Goal: Task Accomplishment & Management: Use online tool/utility

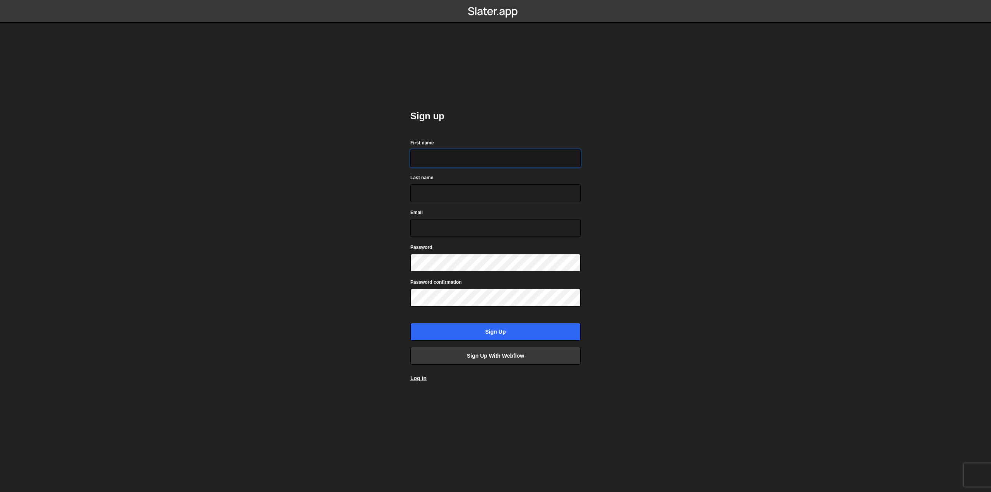
click at [465, 161] on input "First name" at bounding box center [495, 158] width 170 height 18
type input "Chris"
type input "Mungol"
type input "cmungol@gmail.com"
click at [495, 0] on com-1password-button at bounding box center [495, 0] width 0 height 0
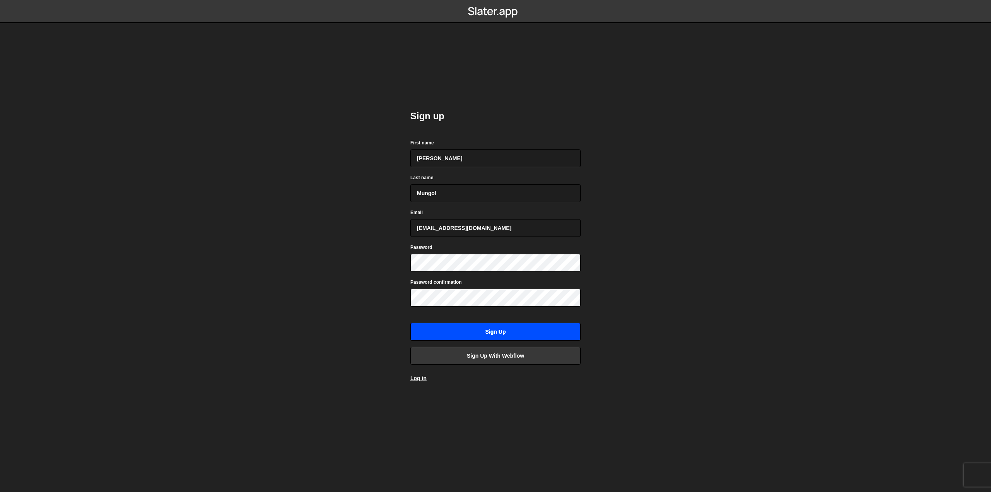
click at [511, 332] on input "Sign up" at bounding box center [495, 332] width 170 height 18
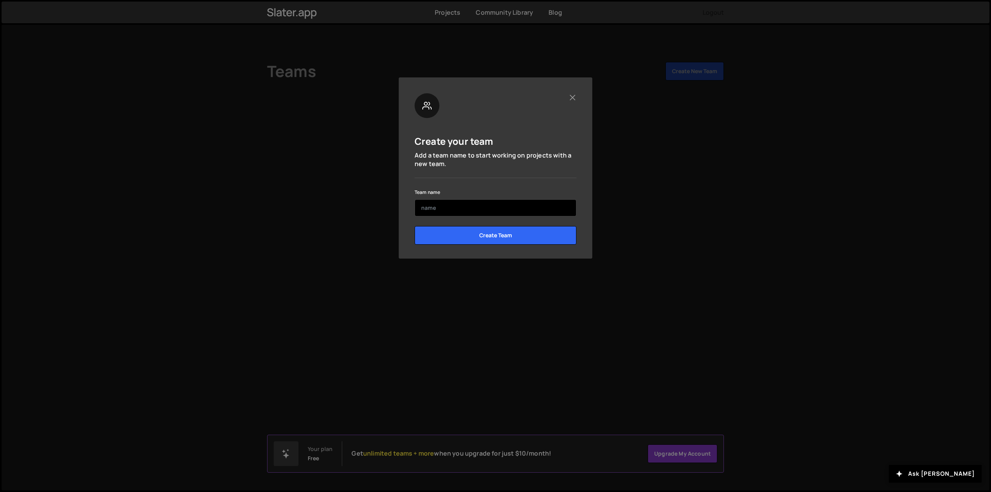
click at [447, 205] on input "text" at bounding box center [496, 207] width 162 height 17
type input "Luxar Homes"
click at [591, 207] on div "Create your team Add a team name to start working on projects with a new team. …" at bounding box center [496, 167] width 194 height 181
click at [538, 236] on input "Create Team" at bounding box center [496, 235] width 162 height 19
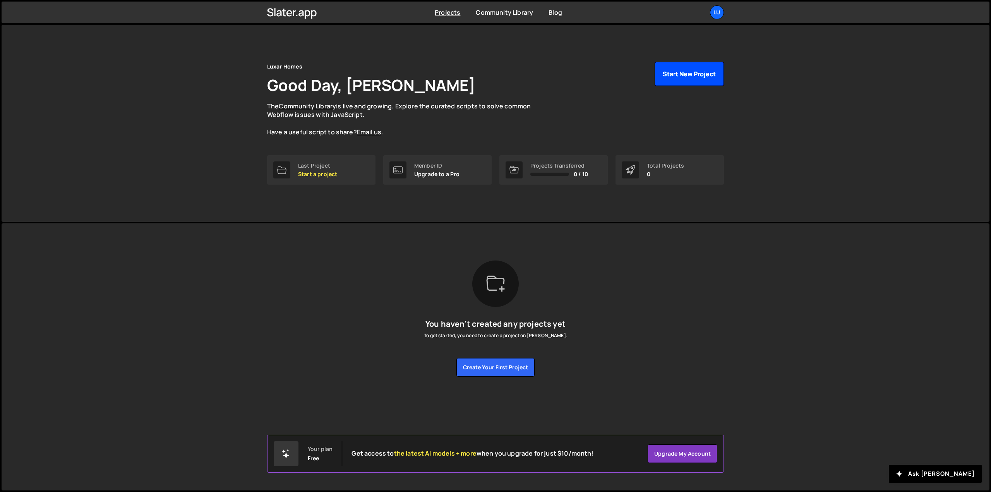
click at [673, 77] on button "Start New Project" at bounding box center [689, 74] width 69 height 24
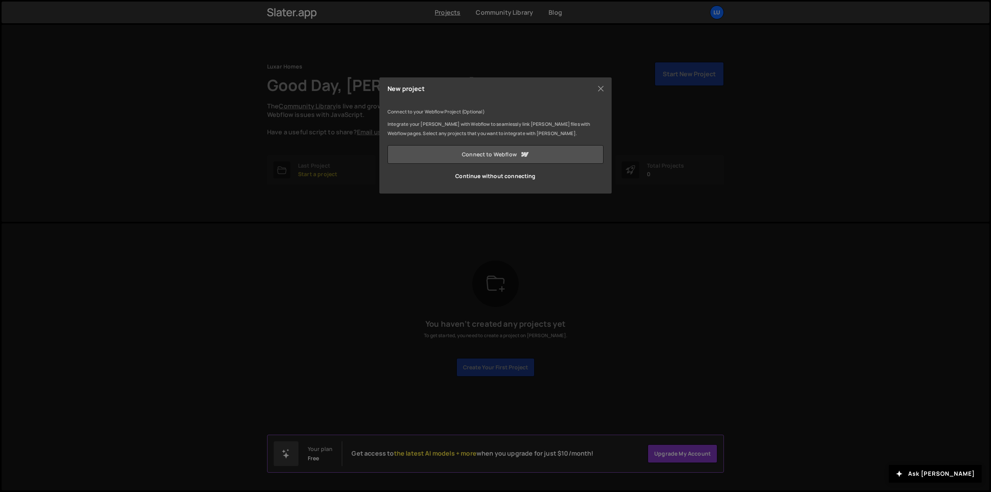
click at [454, 155] on link "Connect to Webflow" at bounding box center [495, 154] width 216 height 19
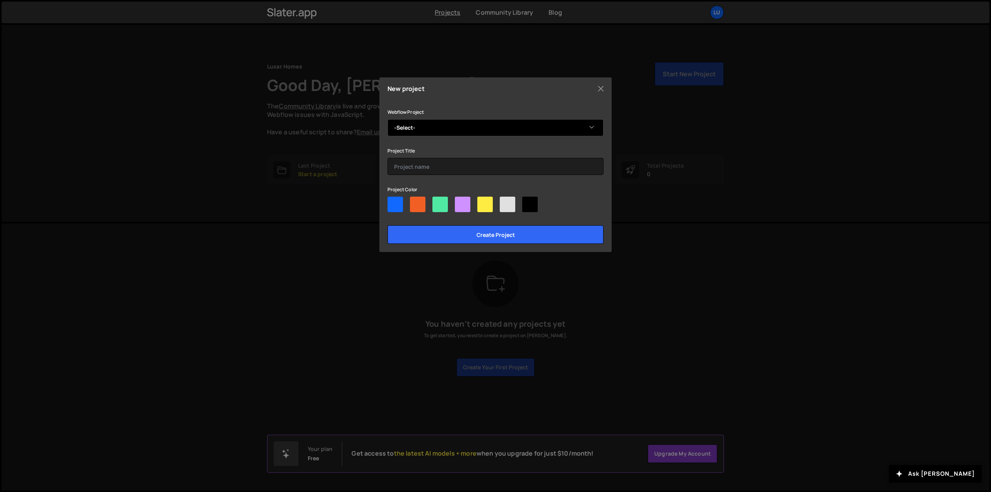
click at [473, 127] on select "-Select- Luxar Homes" at bounding box center [495, 127] width 216 height 17
select select "68bbbcdcfef16af28749247a"
click at [387, 119] on select "-Select- Luxar Homes" at bounding box center [495, 127] width 216 height 17
click at [461, 168] on input "text" at bounding box center [495, 166] width 216 height 17
type input "Luxar Website"
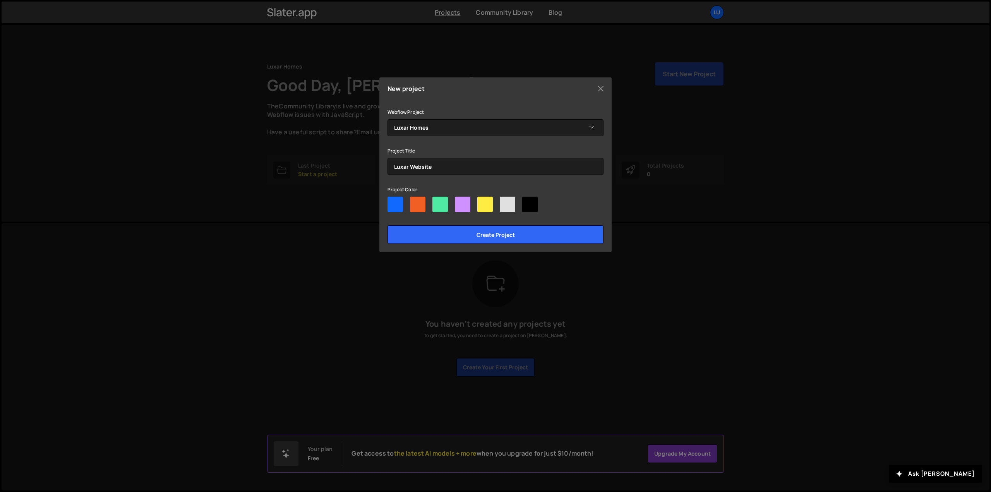
click at [394, 207] on div at bounding box center [394, 204] width 15 height 15
click at [392, 202] on input"] "radio" at bounding box center [389, 199] width 5 height 5
radio input"] "true"
click at [533, 205] on div at bounding box center [529, 204] width 15 height 15
click at [527, 202] on input"] "radio" at bounding box center [524, 199] width 5 height 5
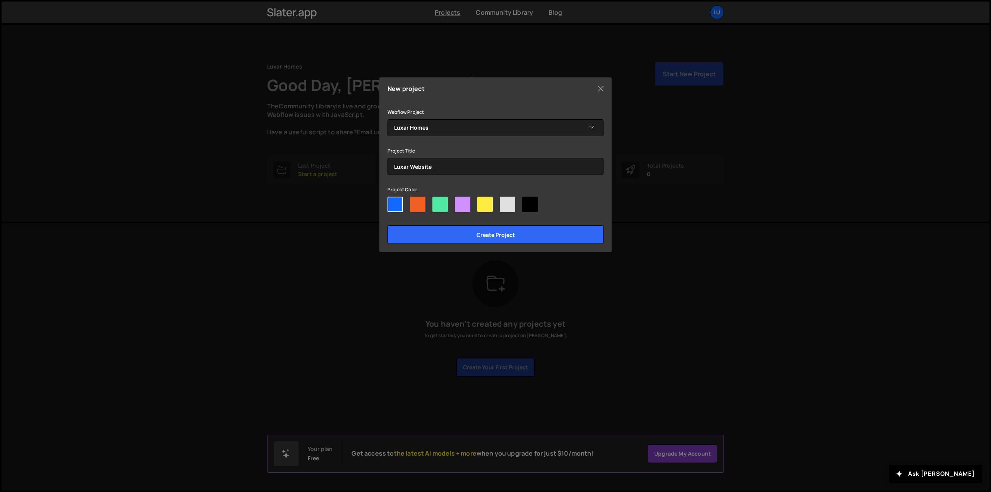
radio input"] "true"
click at [517, 238] on input "Create project" at bounding box center [495, 234] width 216 height 19
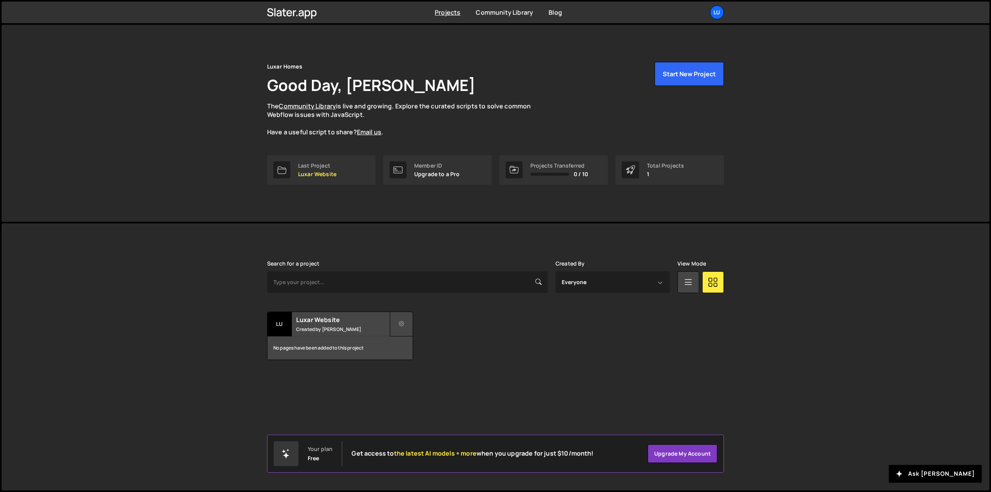
click at [400, 322] on icon at bounding box center [401, 324] width 5 height 8
click at [433, 309] on div "Search for a project Created By Everyone Chris Mungol View Mode Transfer Projec…" at bounding box center [495, 309] width 457 height 99
click at [343, 338] on div "No pages have been added to this project" at bounding box center [339, 347] width 145 height 23
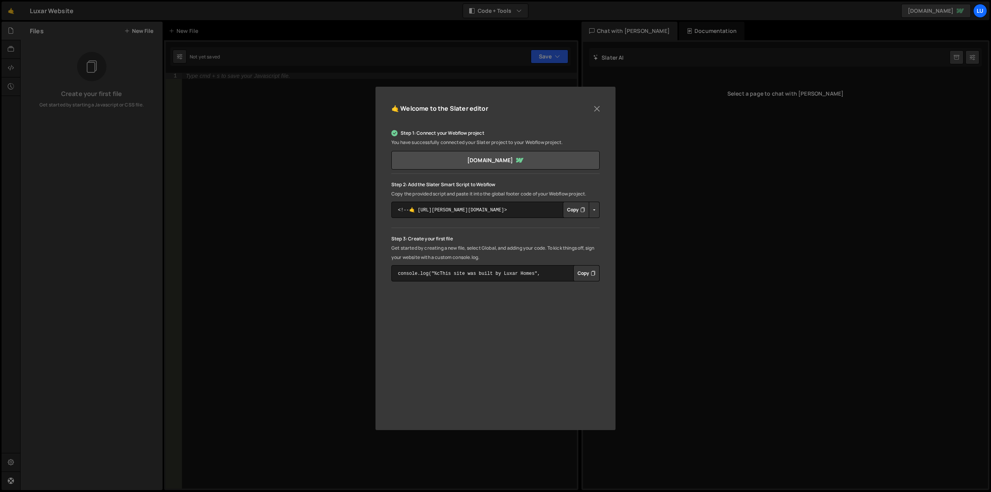
click at [570, 206] on button "Copy" at bounding box center [576, 210] width 26 height 16
click at [574, 210] on button "Copy" at bounding box center [576, 210] width 26 height 16
click at [601, 115] on div "🤙 Welcome to the Slater editor Step 1: Connect your Webflow project You have su…" at bounding box center [495, 258] width 240 height 343
click at [598, 111] on button "Close" at bounding box center [597, 109] width 12 height 12
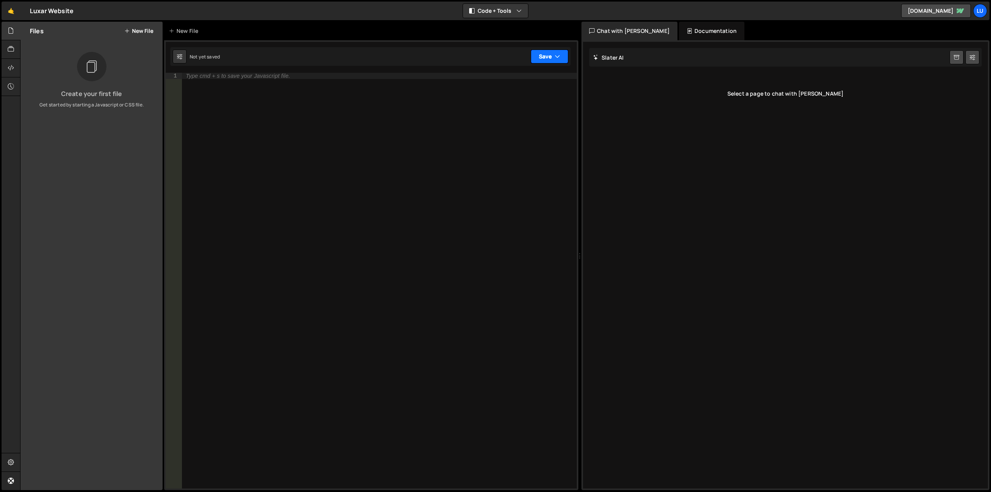
click at [551, 56] on button "Save" at bounding box center [550, 57] width 38 height 14
click at [478, 41] on div "1 Type cmd + s to save your Javascript file. הההההההההההההההההההההההההההההההההה…" at bounding box center [371, 265] width 414 height 450
click at [504, 13] on button "Code + Tools" at bounding box center [495, 11] width 65 height 14
click at [427, 29] on div "New File" at bounding box center [371, 31] width 414 height 19
click at [9, 51] on icon at bounding box center [11, 49] width 6 height 9
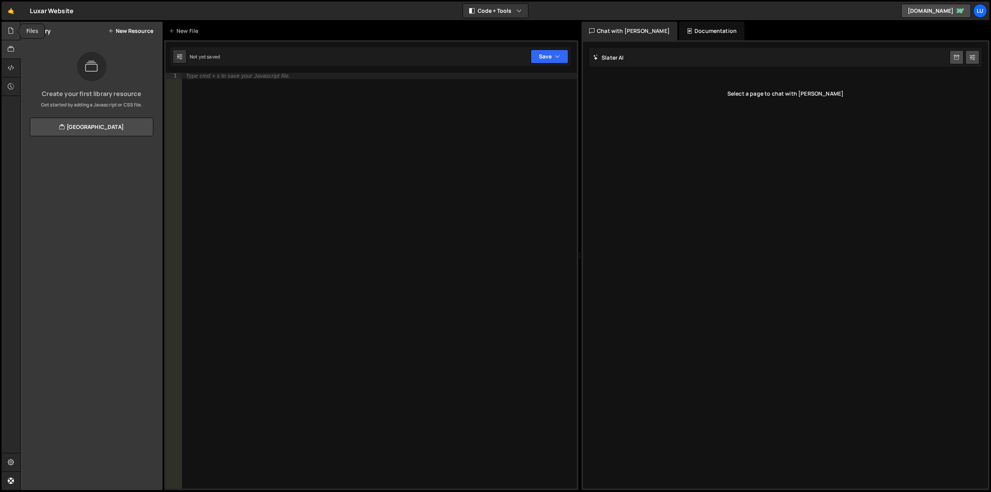
click at [5, 36] on div at bounding box center [11, 31] width 19 height 19
click at [13, 50] on icon at bounding box center [11, 49] width 6 height 9
click at [98, 124] on link "View Community Library" at bounding box center [91, 127] width 123 height 19
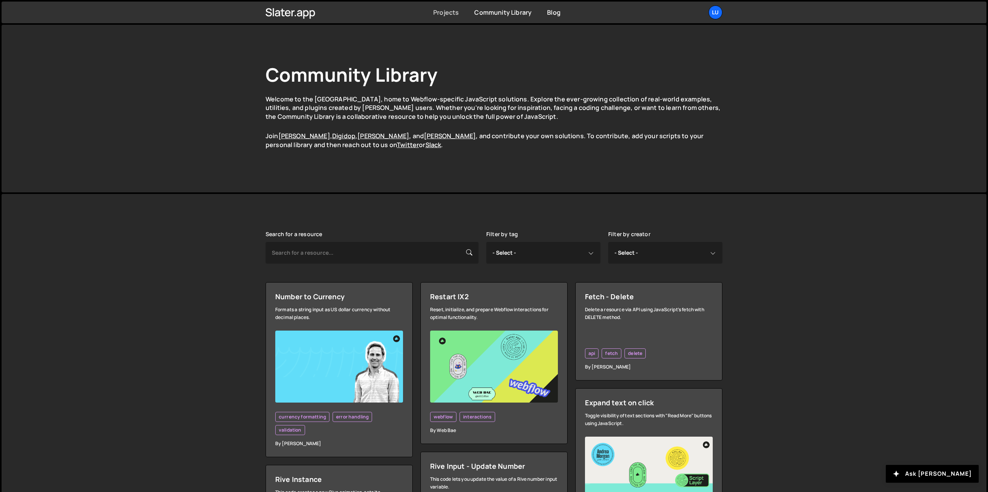
click at [449, 15] on link "Projects" at bounding box center [446, 12] width 26 height 9
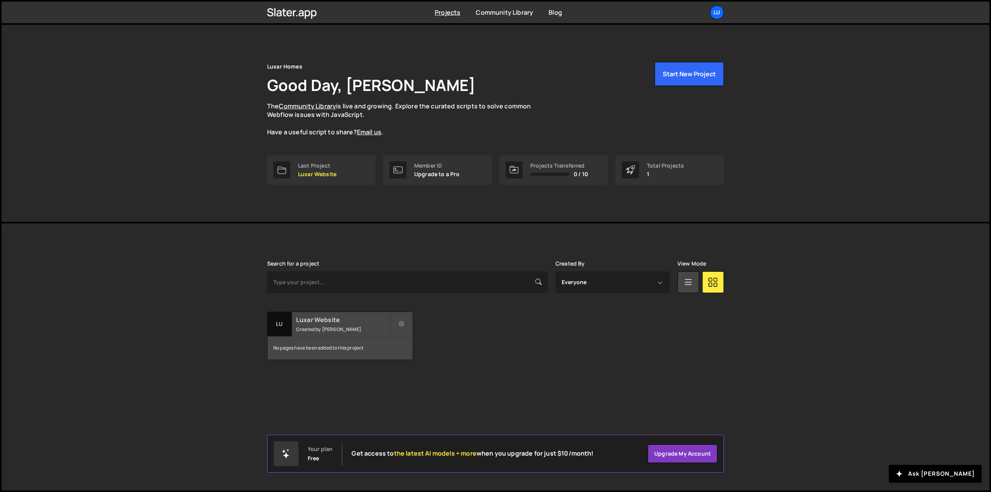
click at [324, 328] on small "Created by [PERSON_NAME]" at bounding box center [342, 329] width 93 height 7
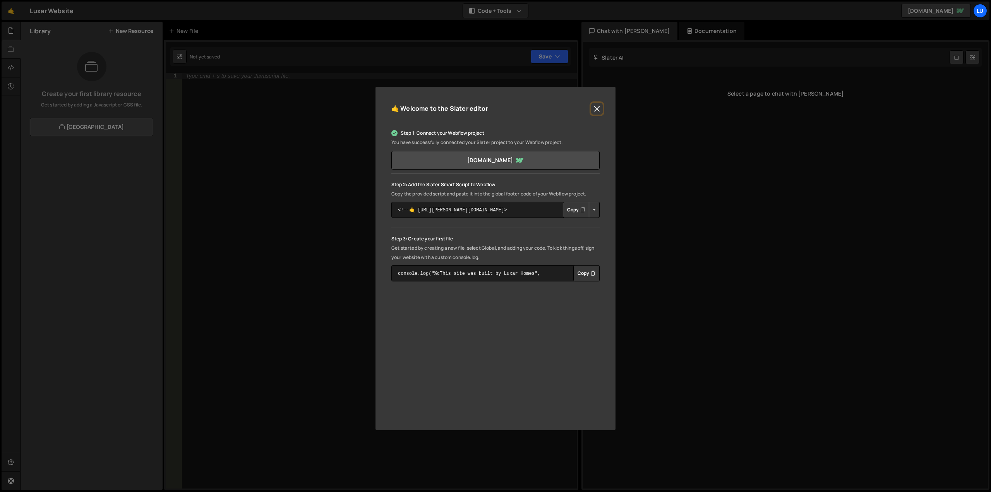
click at [596, 107] on button "Close" at bounding box center [597, 109] width 12 height 12
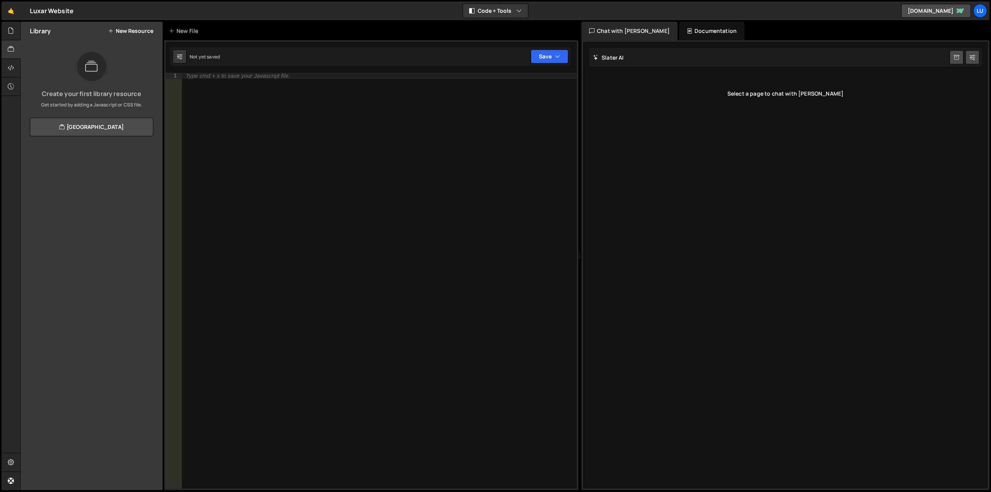
click at [628, 57] on div "Slater AI Start new chat" at bounding box center [785, 57] width 392 height 19
click at [629, 54] on div "Slater AI Start new chat" at bounding box center [785, 57] width 392 height 19
click at [177, 57] on icon at bounding box center [179, 57] width 5 height 8
select select "editor"
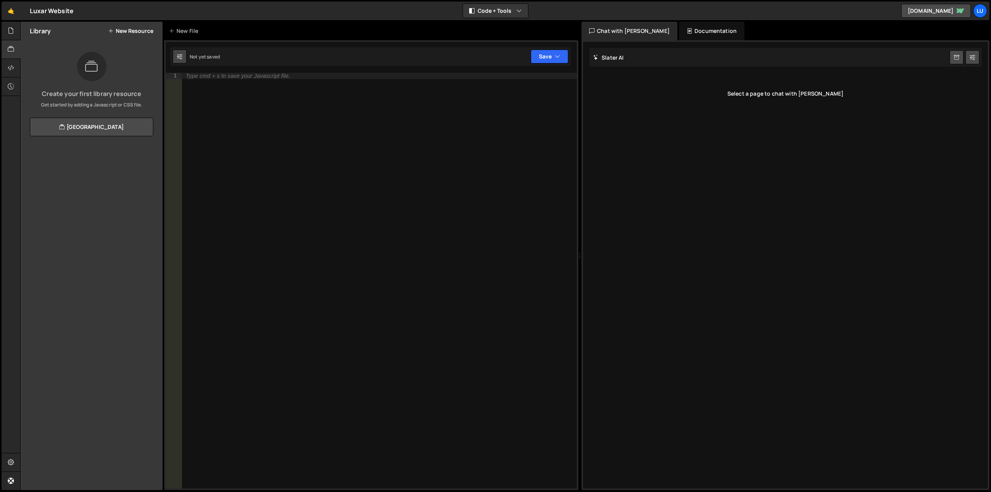
select select "ace/theme/monokai"
type input "14"
checkbox input "true"
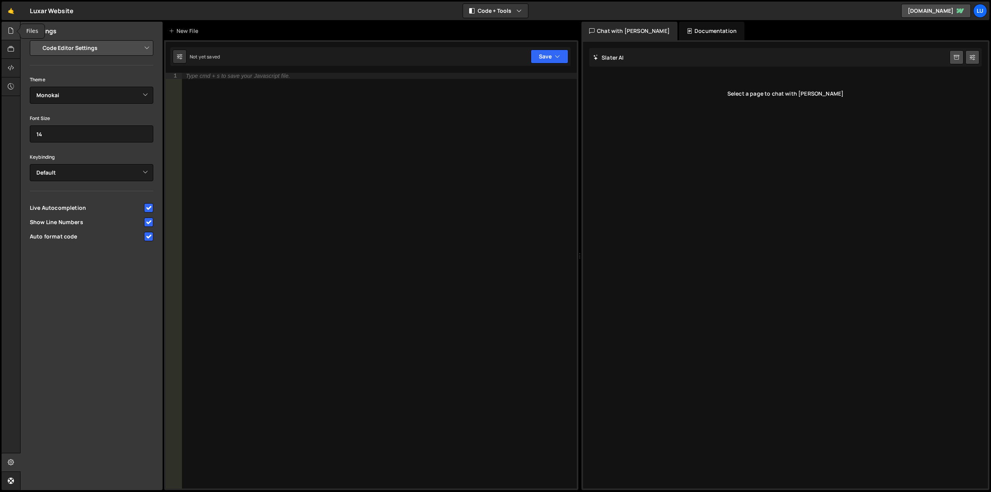
click at [14, 32] on icon at bounding box center [11, 30] width 6 height 9
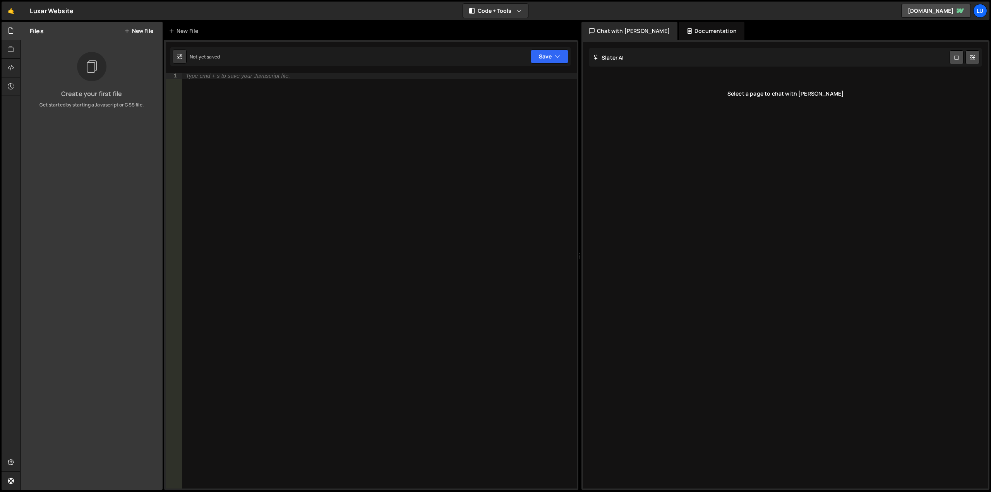
click at [142, 32] on button "New File" at bounding box center [138, 31] width 29 height 6
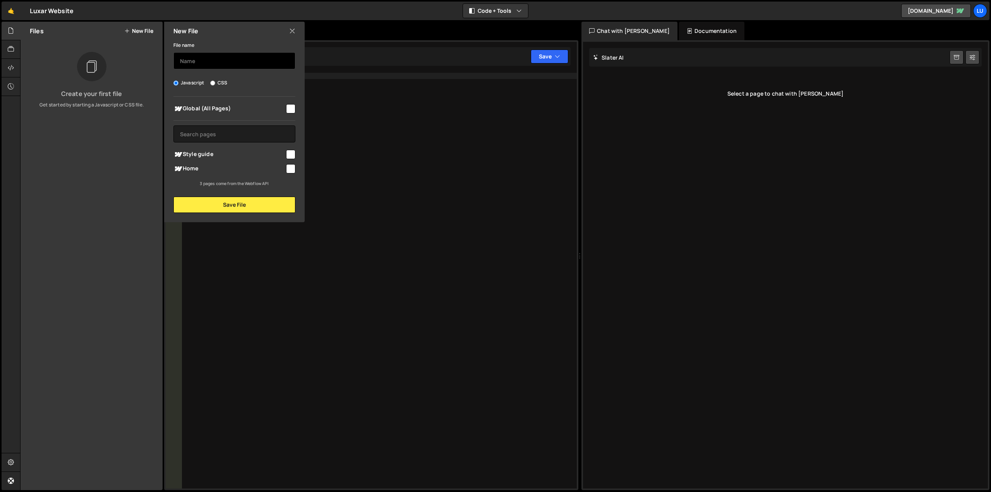
click at [224, 65] on input "text" at bounding box center [234, 60] width 122 height 17
click at [224, 170] on span "Home" at bounding box center [228, 168] width 111 height 9
checkbox input "true"
click at [218, 63] on input "text" at bounding box center [234, 60] width 122 height 17
type input "Home"
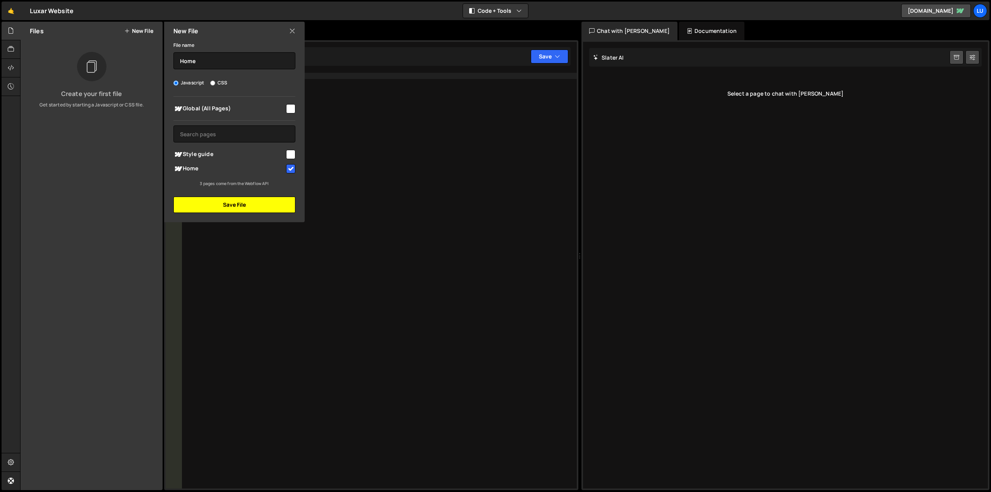
click at [226, 205] on button "Save File" at bounding box center [234, 205] width 122 height 16
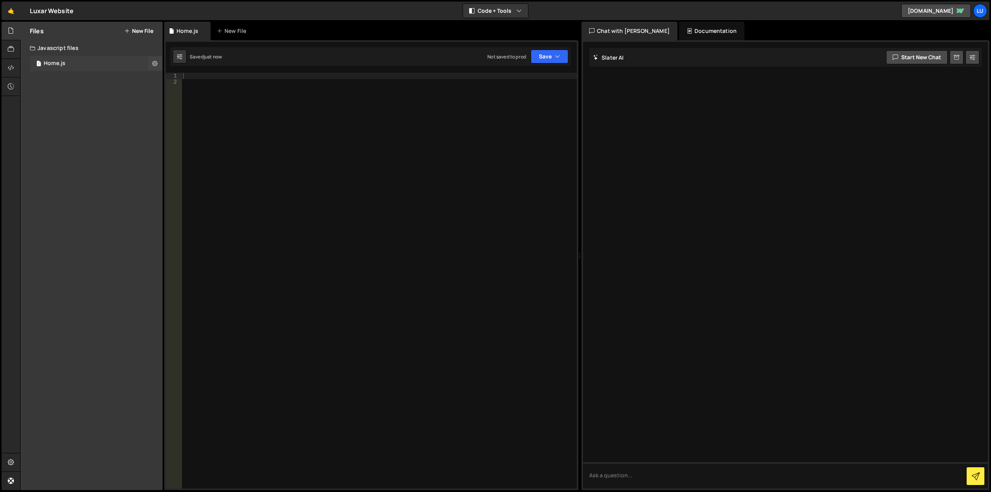
click at [99, 63] on div "1 Home.js 0" at bounding box center [96, 63] width 133 height 15
click at [641, 61] on div "Slater AI Start new chat" at bounding box center [785, 57] width 392 height 19
click at [624, 61] on div "Slater AI Start new chat" at bounding box center [785, 57] width 392 height 19
click at [900, 57] on button "Start new chat" at bounding box center [917, 57] width 62 height 14
click at [691, 472] on textarea at bounding box center [785, 475] width 405 height 26
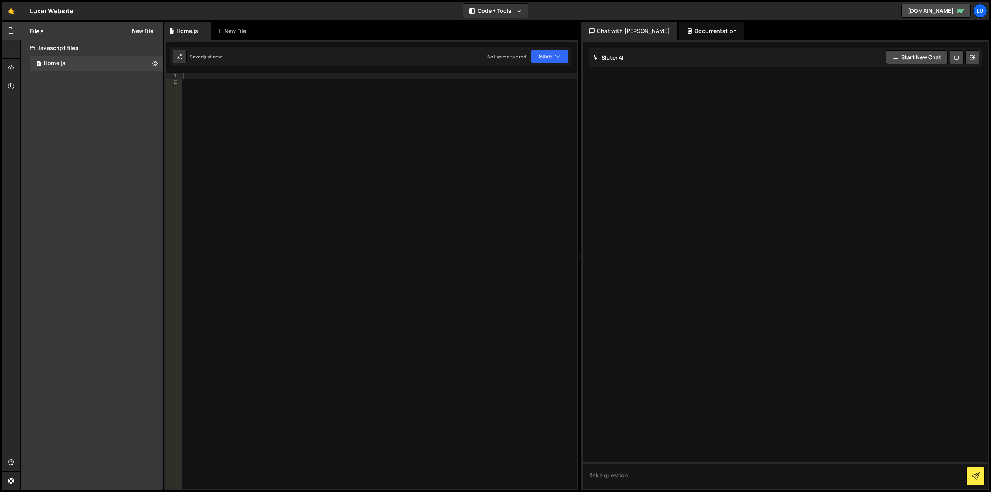
click at [680, 27] on div "Documentation" at bounding box center [711, 31] width 65 height 19
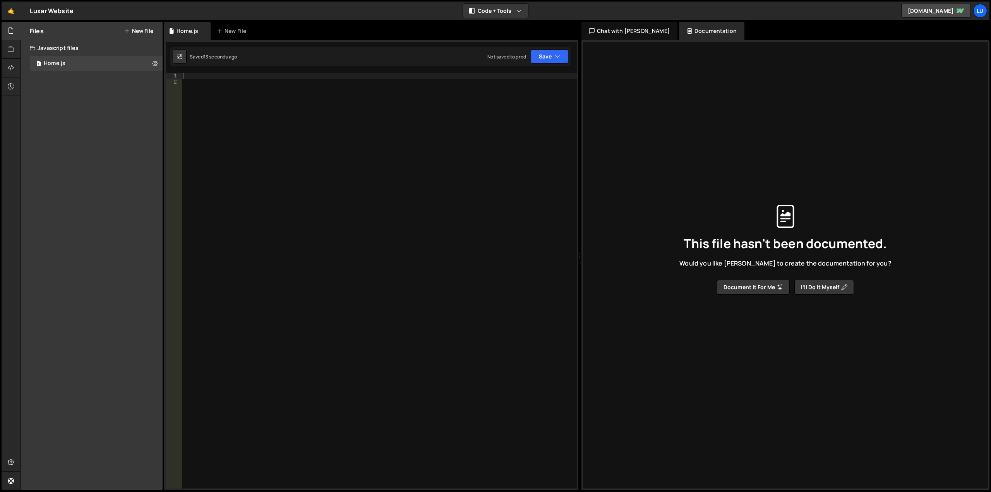
click at [598, 34] on div "Chat with Slater AI" at bounding box center [629, 31] width 96 height 19
